Goal: Task Accomplishment & Management: Use online tool/utility

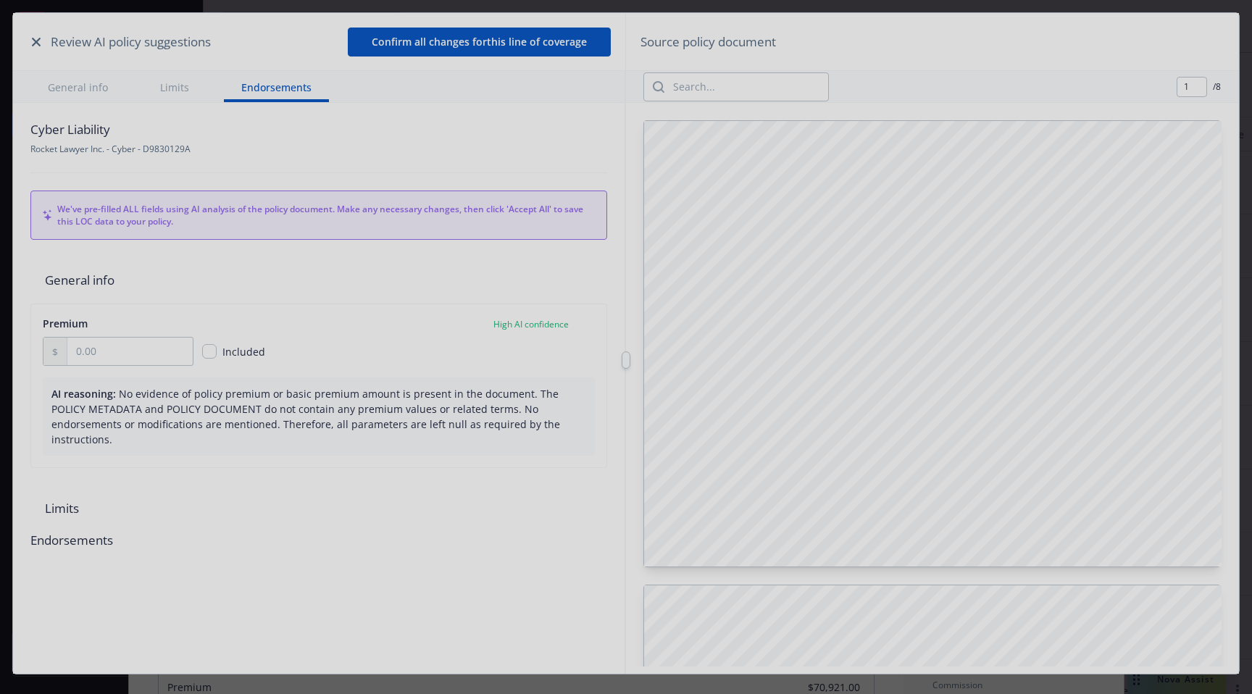
click at [36, 45] on div at bounding box center [626, 347] width 1252 height 694
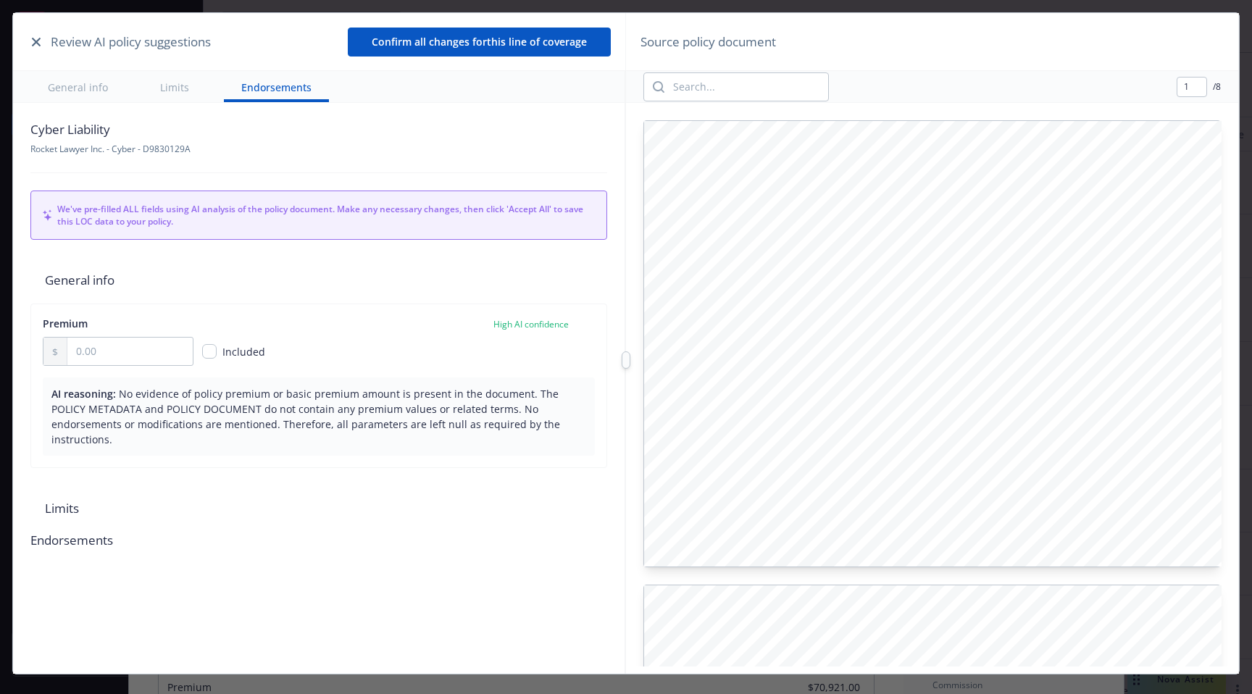
click at [35, 41] on icon "button" at bounding box center [36, 42] width 9 height 9
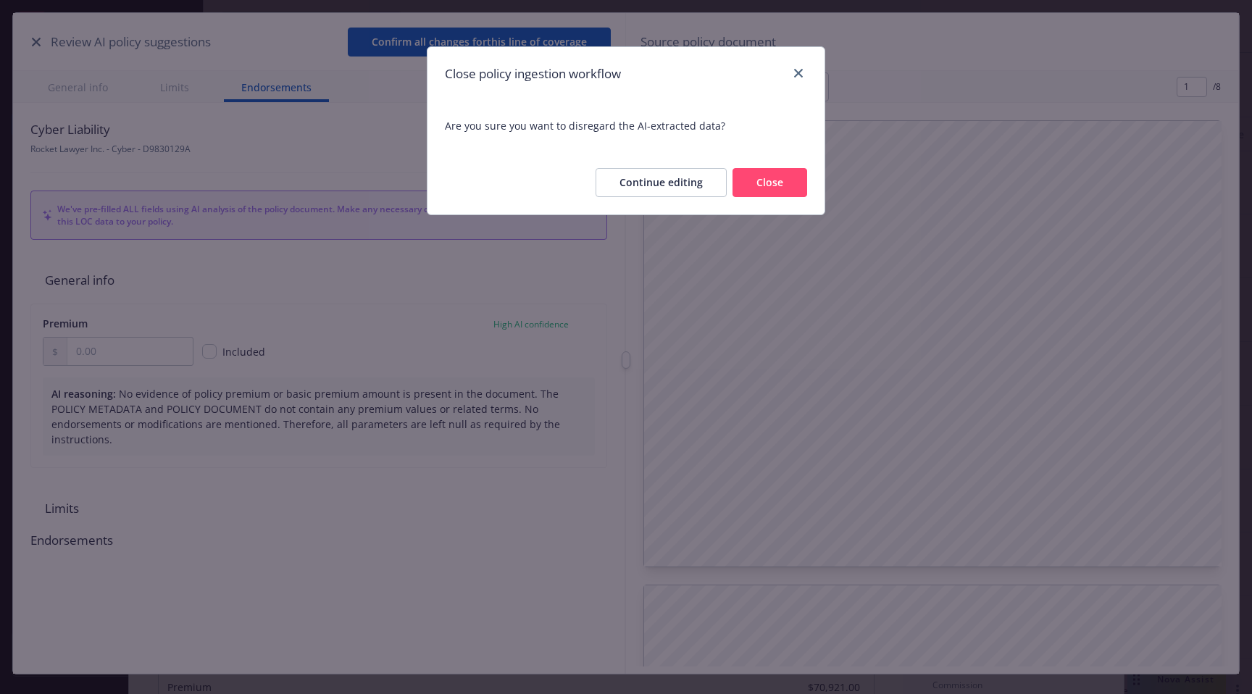
click at [754, 190] on button "Close" at bounding box center [769, 182] width 75 height 29
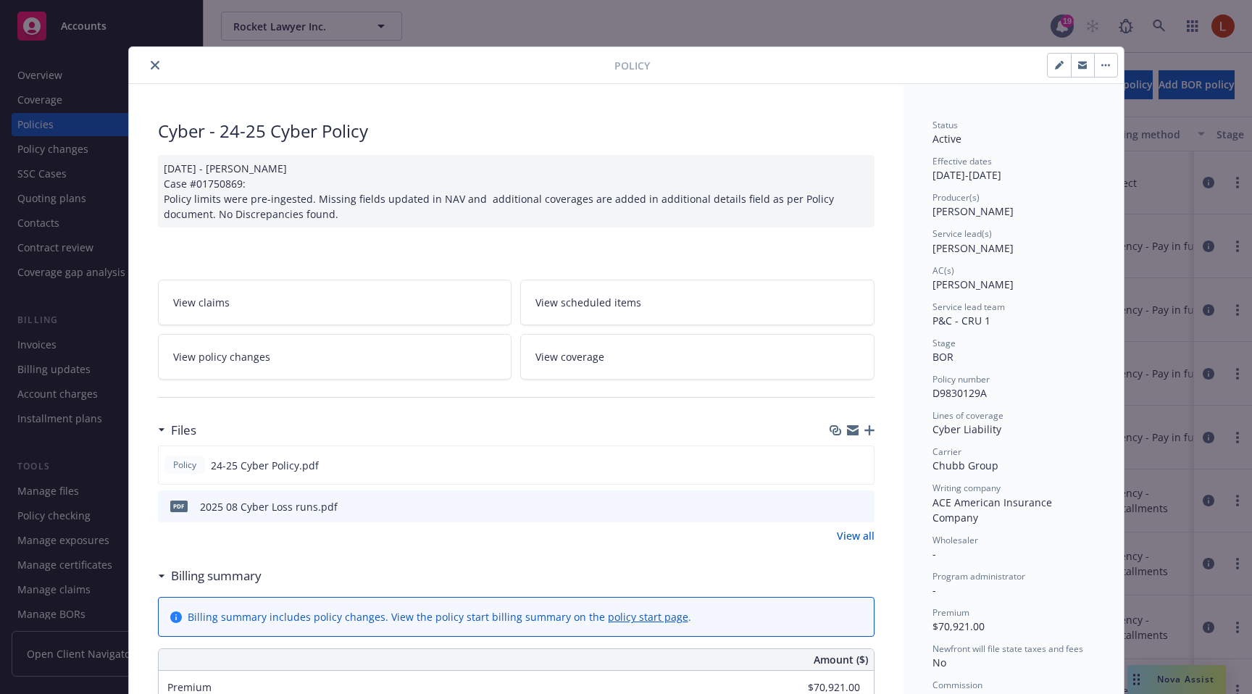
click at [153, 67] on icon "close" at bounding box center [155, 65] width 9 height 9
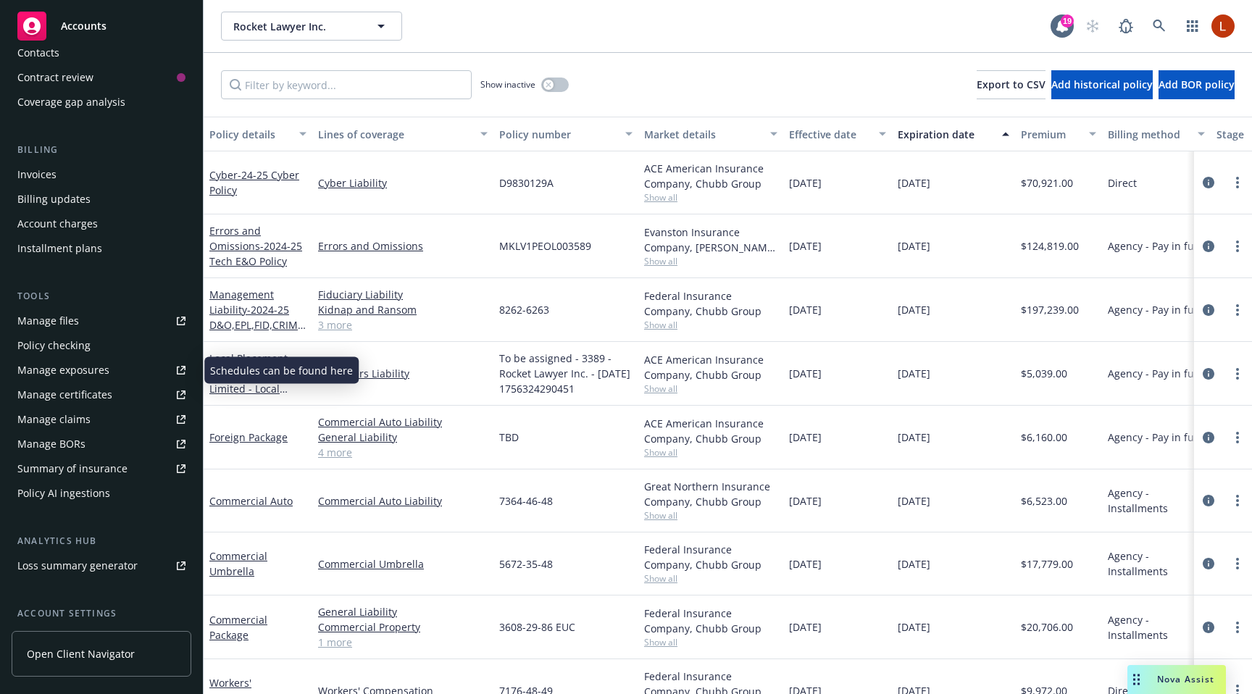
scroll to position [212, 0]
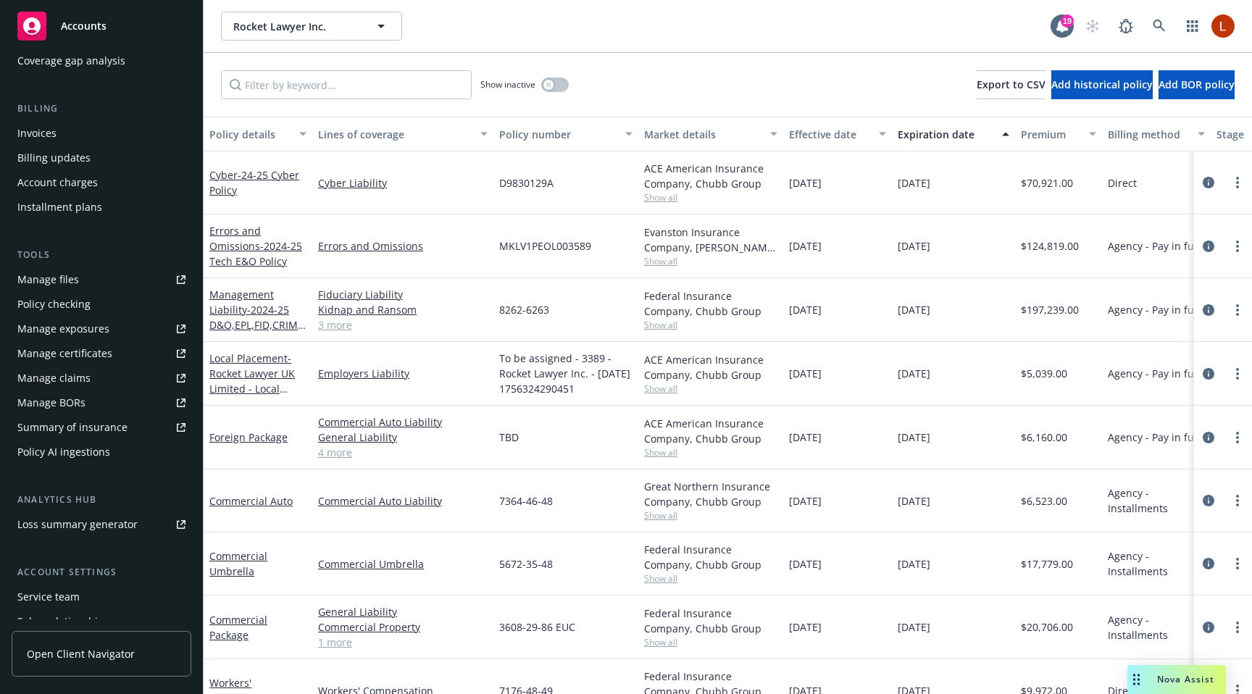
click at [67, 449] on div "Policy AI ingestions" at bounding box center [63, 451] width 93 height 23
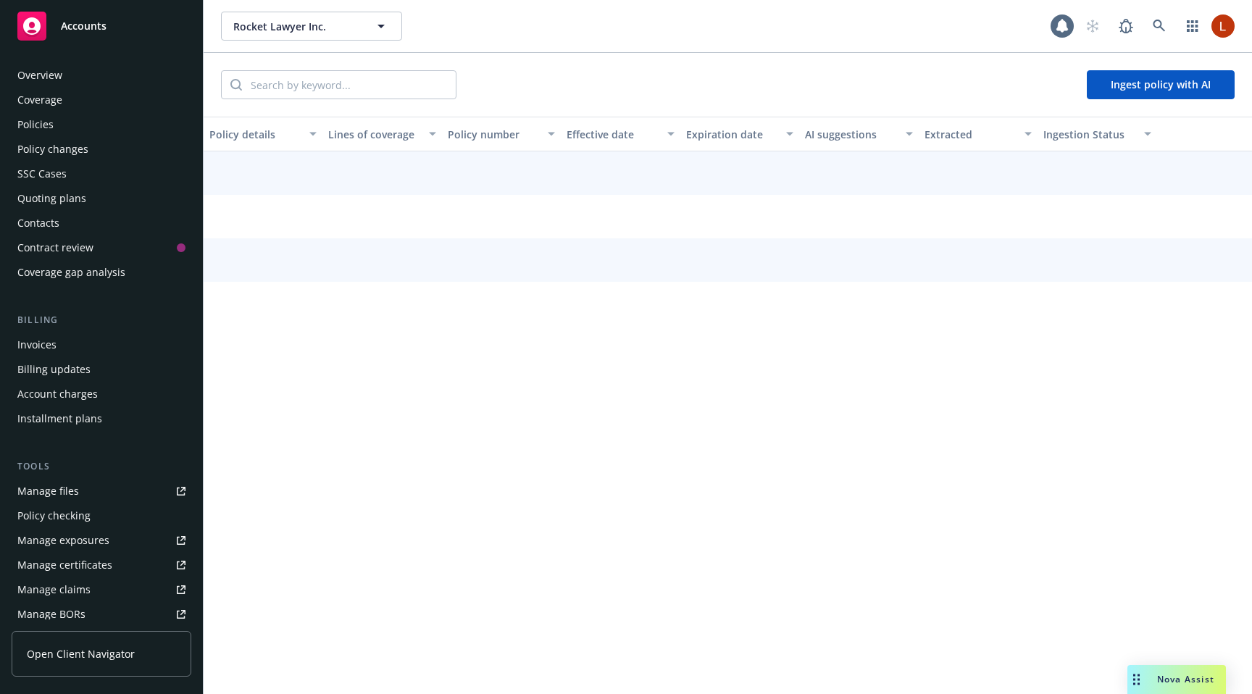
scroll to position [293, 0]
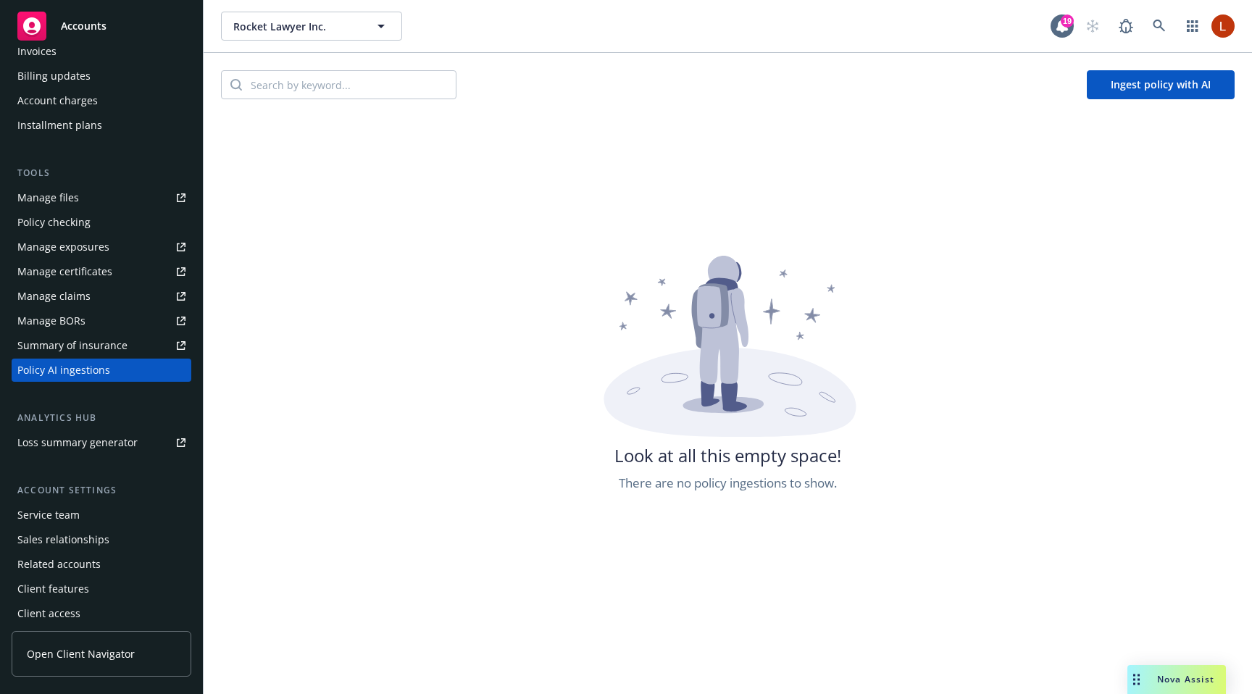
click at [1107, 85] on button "Ingest policy with AI" at bounding box center [1161, 84] width 148 height 29
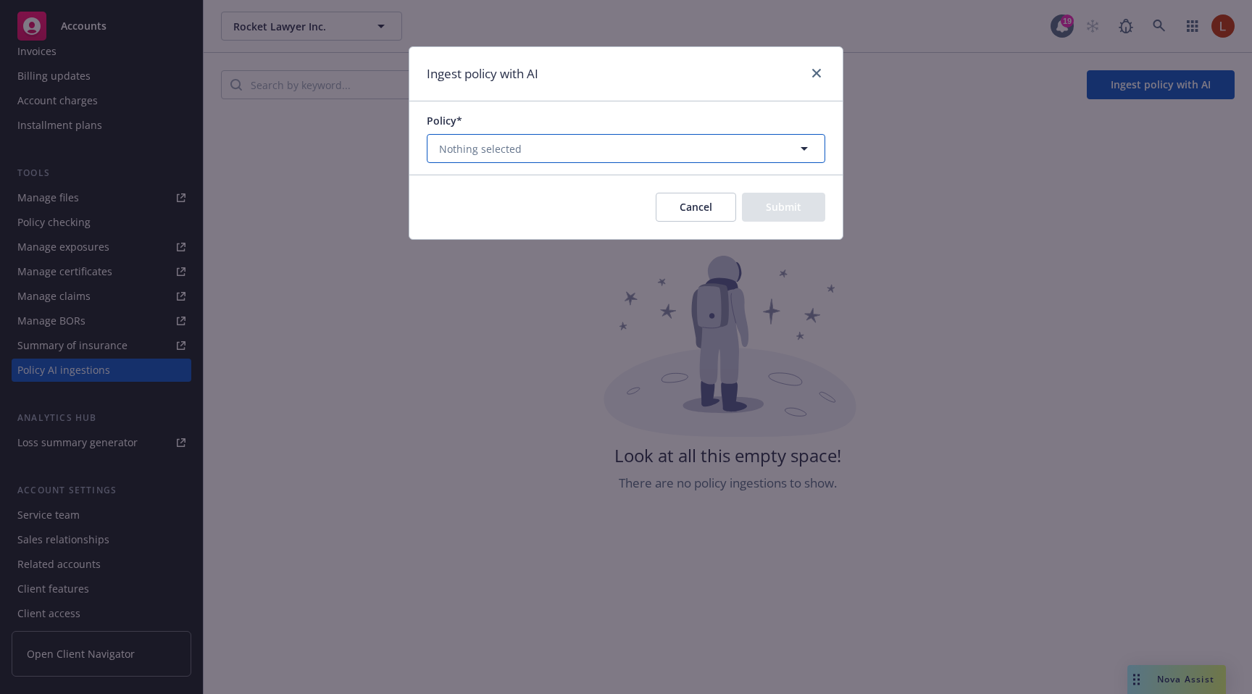
click at [589, 149] on button "Nothing selected" at bounding box center [626, 148] width 398 height 29
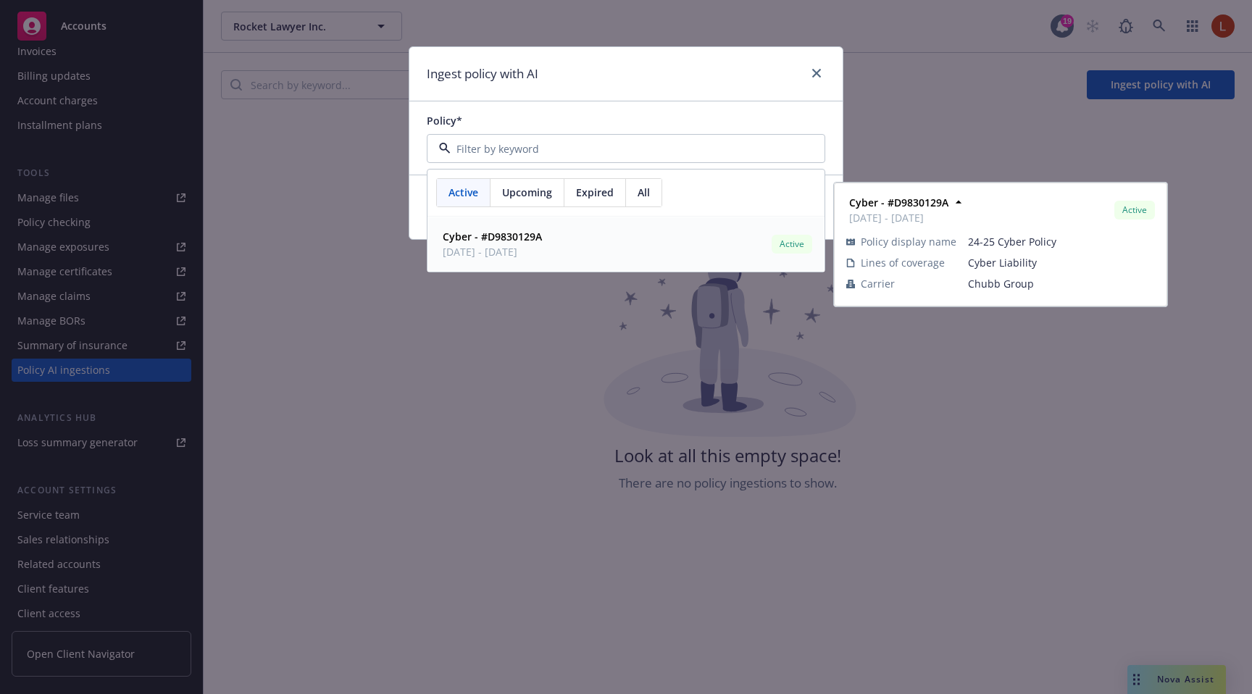
click at [478, 249] on span "10/10/2024 - 09/30/2025" at bounding box center [492, 251] width 99 height 15
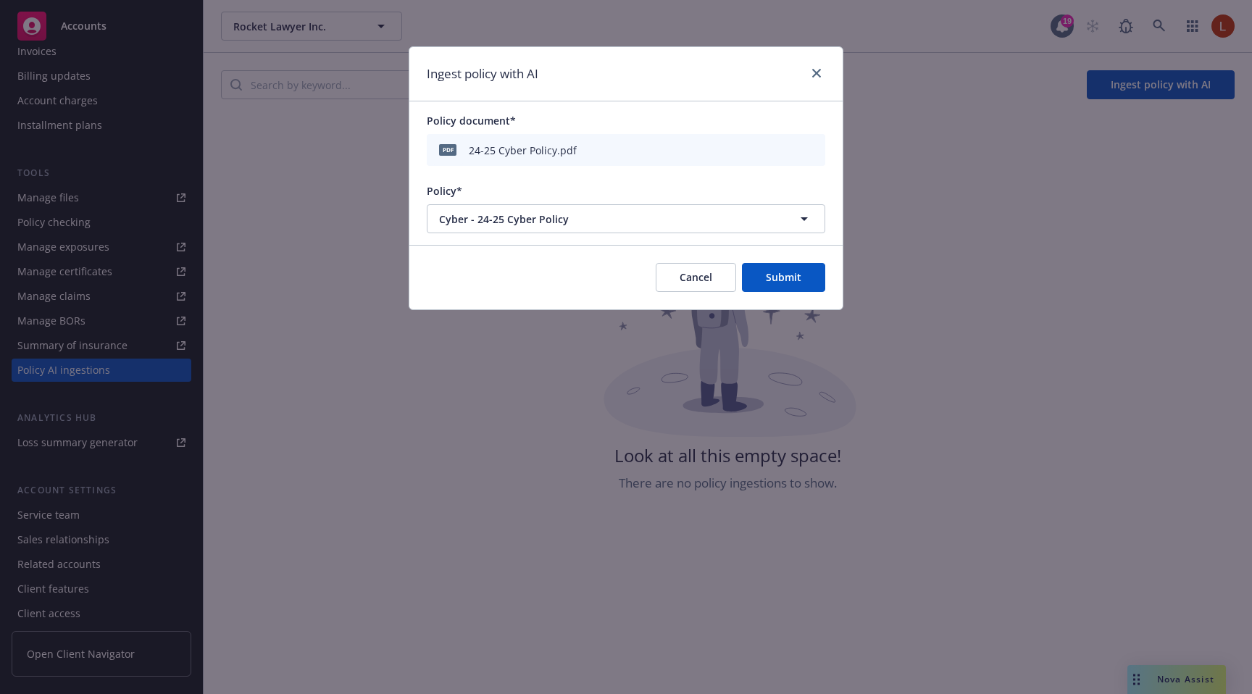
click at [712, 291] on button "Cancel" at bounding box center [696, 277] width 80 height 29
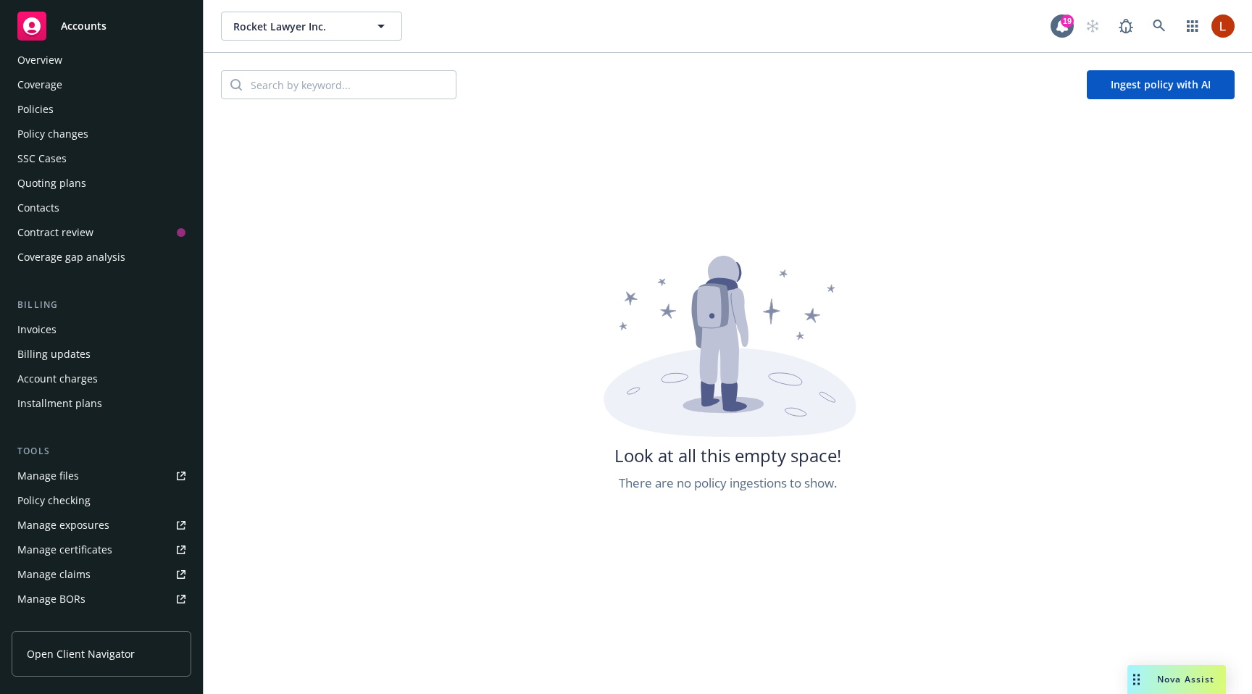
scroll to position [0, 0]
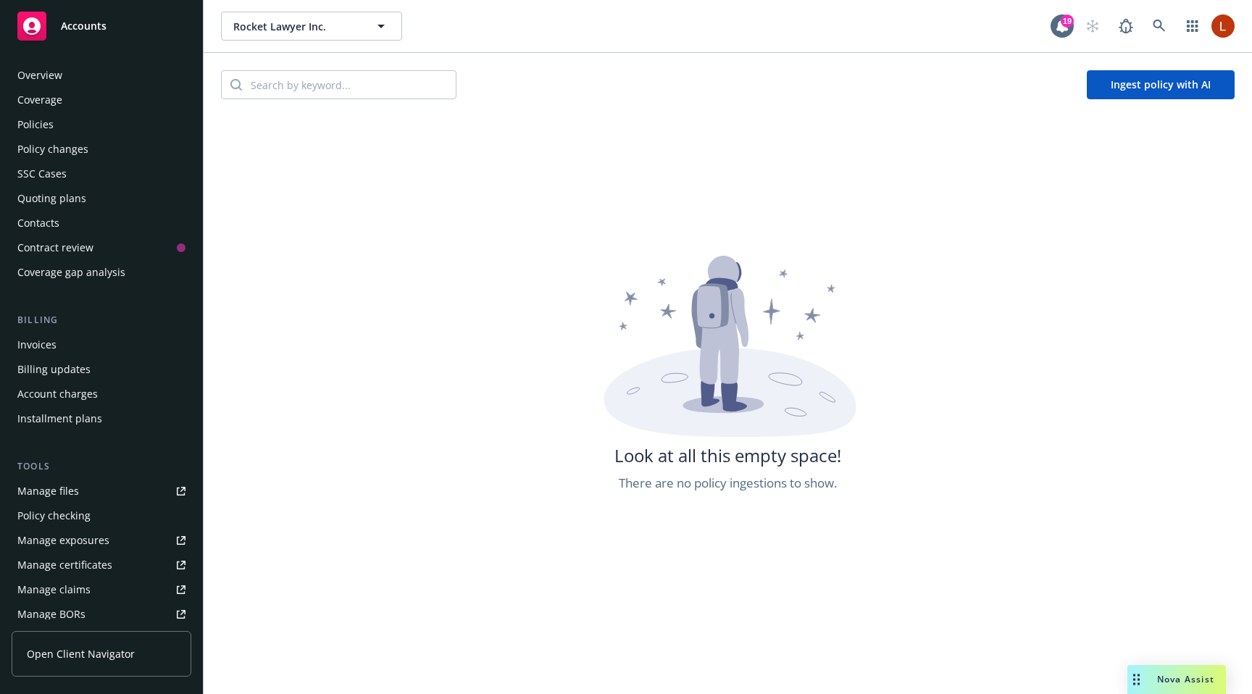
click at [88, 126] on div "Policies" at bounding box center [101, 124] width 168 height 23
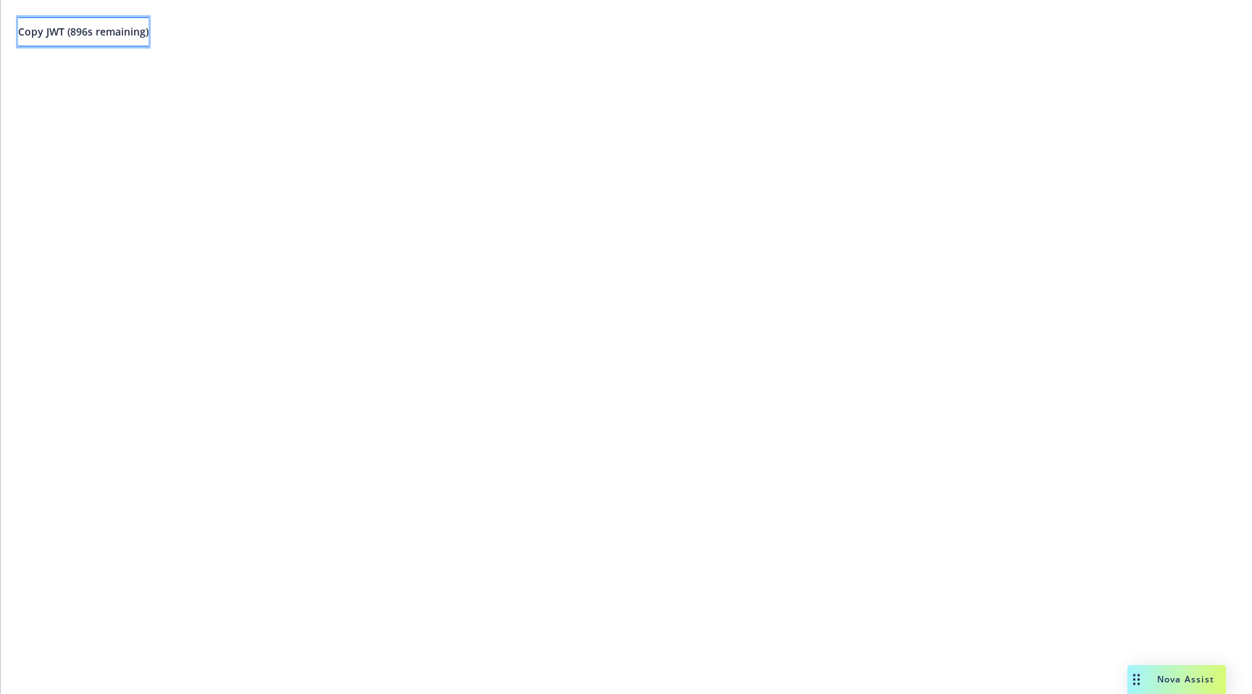
click at [144, 38] on button "Copy JWT ( 896 s remaining)" at bounding box center [83, 31] width 130 height 29
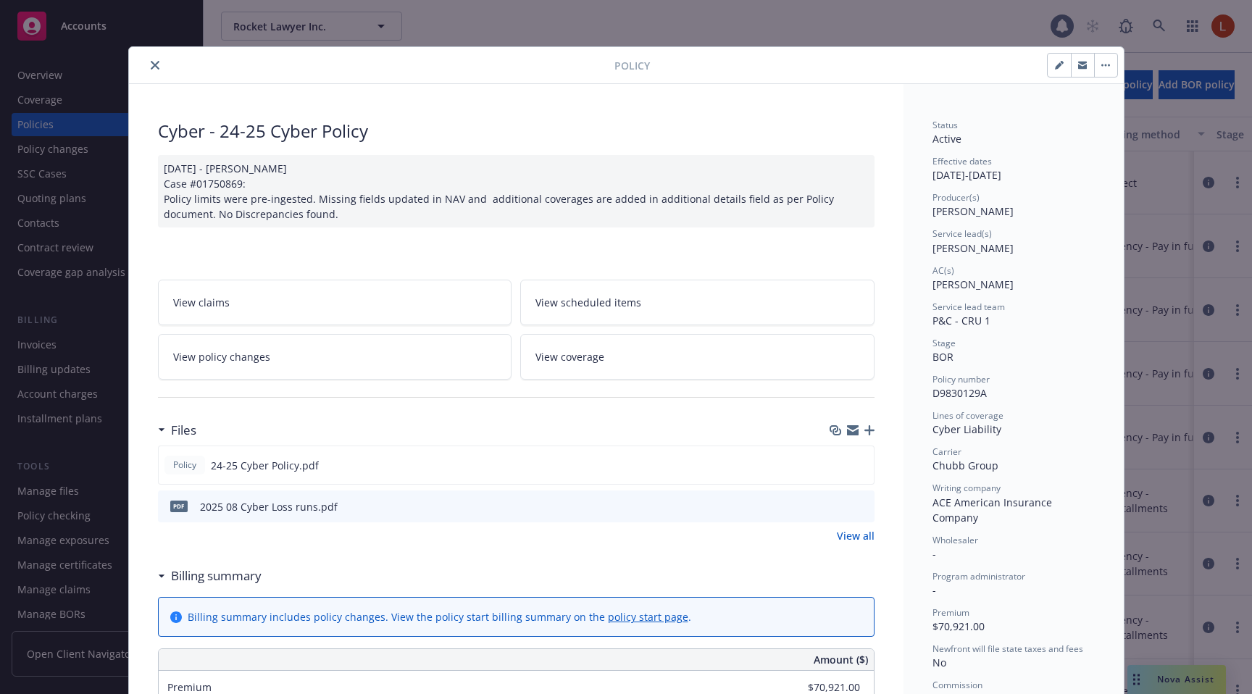
click at [1105, 64] on icon "button" at bounding box center [1105, 65] width 9 height 3
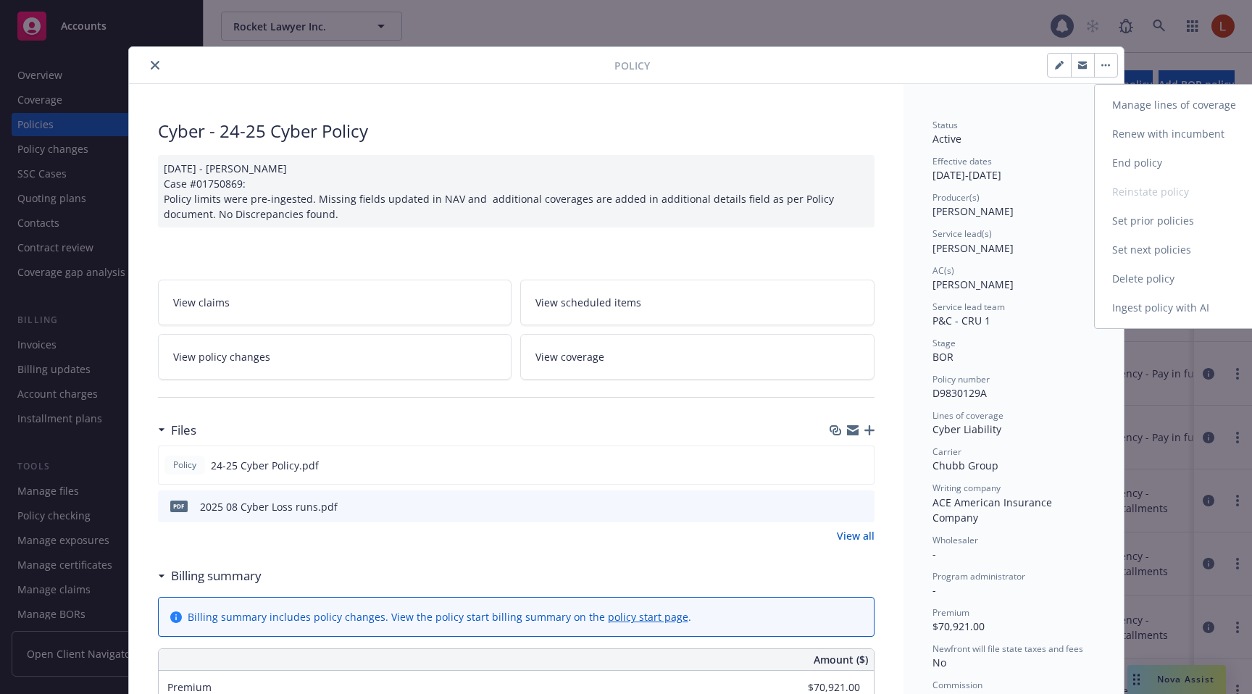
click at [1129, 299] on link "Ingest policy with AI" at bounding box center [1180, 307] width 170 height 29
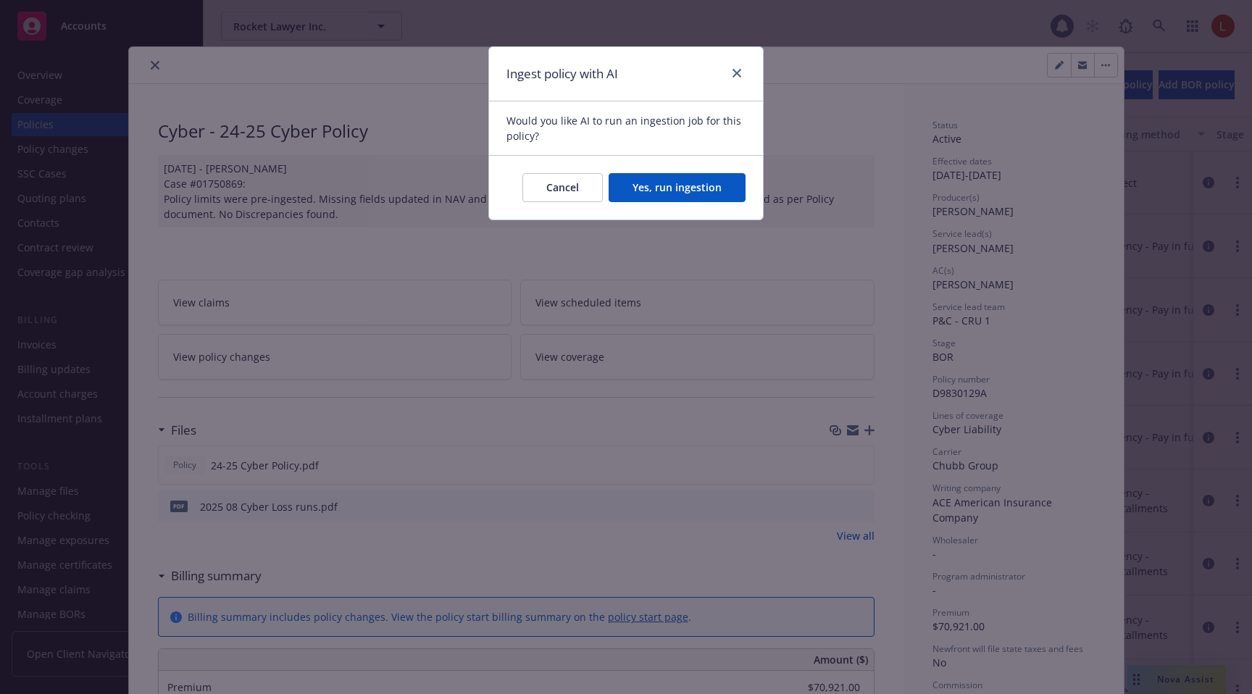
click at [675, 191] on button "Yes, run ingestion" at bounding box center [677, 187] width 137 height 29
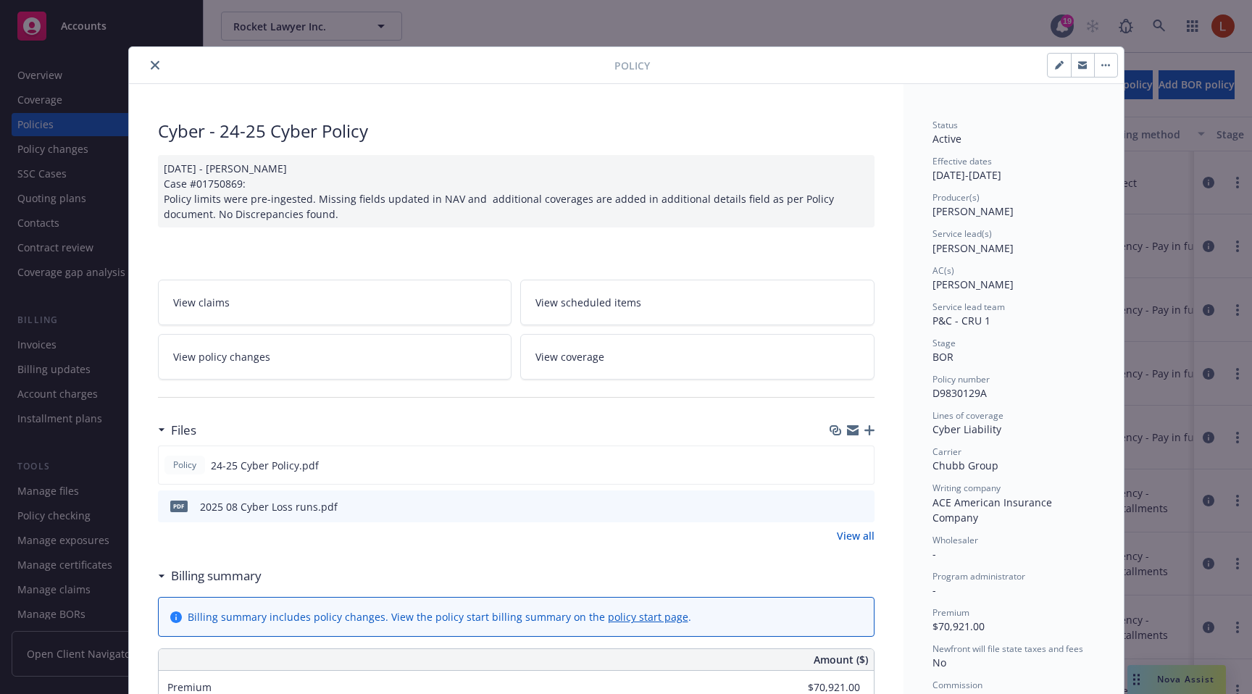
click at [148, 64] on button "close" at bounding box center [154, 65] width 17 height 17
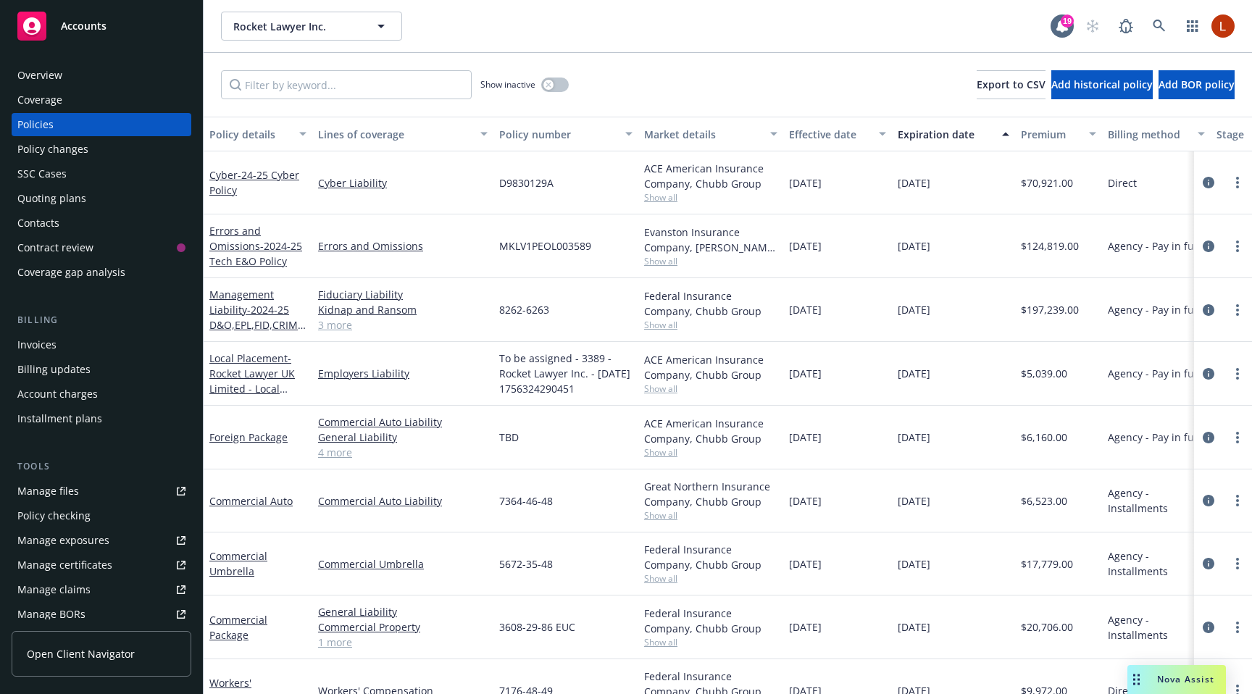
scroll to position [299, 0]
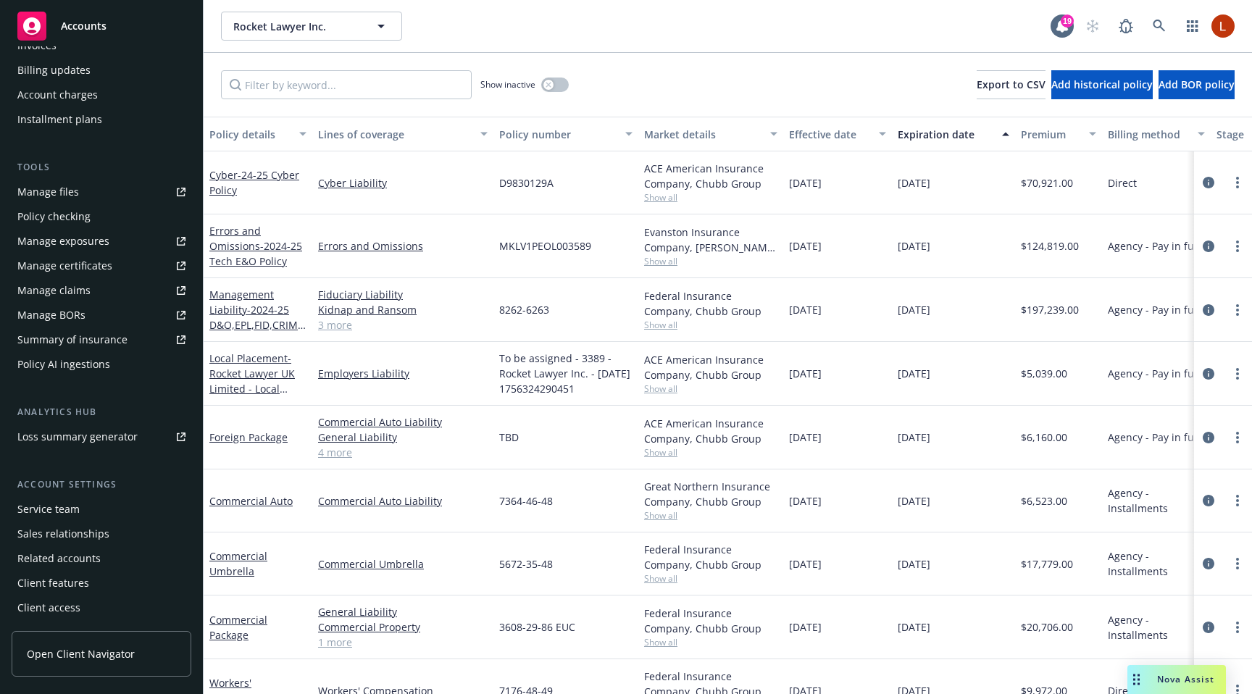
click at [75, 372] on div "Policy AI ingestions" at bounding box center [63, 364] width 93 height 23
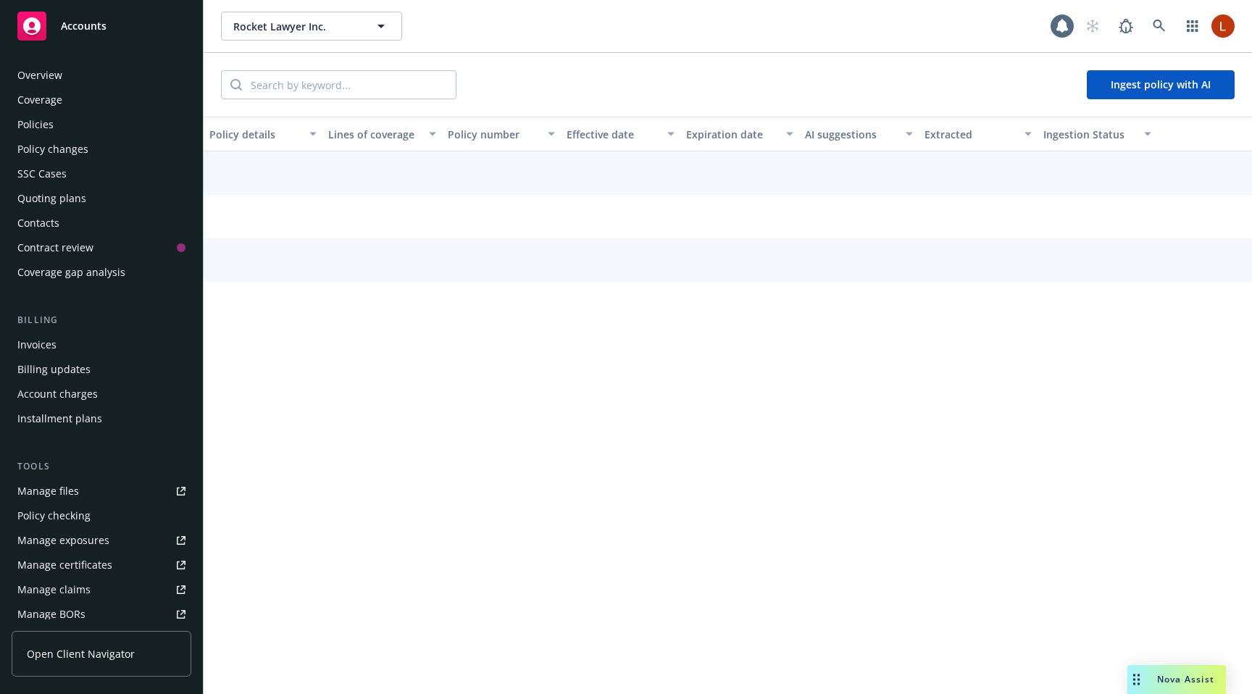
scroll to position [293, 0]
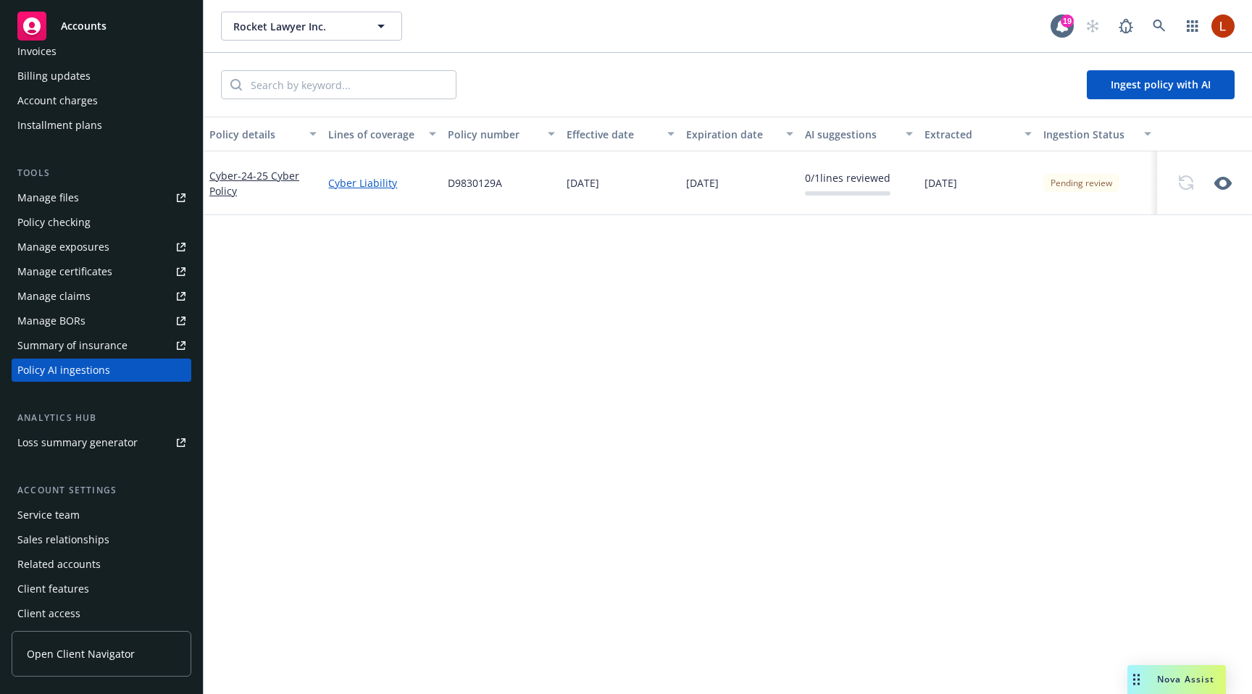
click at [844, 369] on div "Policy details Lines of coverage Policy number Effective date Expiration date A…" at bounding box center [728, 405] width 1048 height 577
click at [1222, 178] on icon "button" at bounding box center [1222, 183] width 17 height 13
